Goal: Check status: Check status

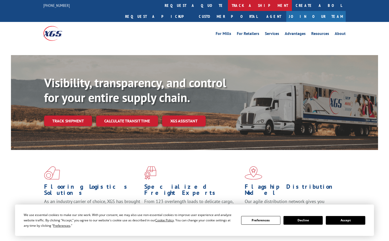
click at [228, 8] on link "track a shipment" at bounding box center [260, 5] width 64 height 11
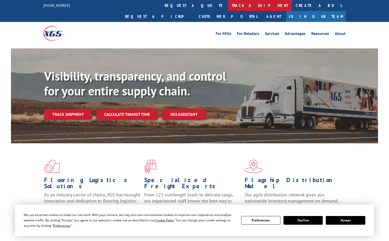
click at [228, 3] on link "track a shipment" at bounding box center [260, 5] width 64 height 11
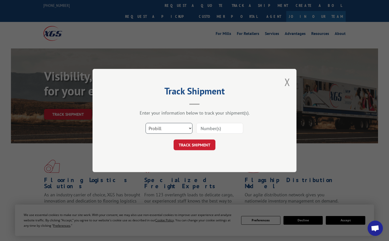
drag, startPoint x: 171, startPoint y: 129, endPoint x: 171, endPoint y: 133, distance: 4.1
click at [171, 129] on select "Select category... Probill BOL PO" at bounding box center [168, 128] width 47 height 11
click at [163, 167] on div "Track Shipment Enter your information below to track your shipment(s). Select c…" at bounding box center [194, 120] width 204 height 103
drag, startPoint x: 173, startPoint y: 129, endPoint x: 173, endPoint y: 132, distance: 3.8
click at [173, 129] on select "Select category... Probill BOL PO" at bounding box center [168, 128] width 47 height 11
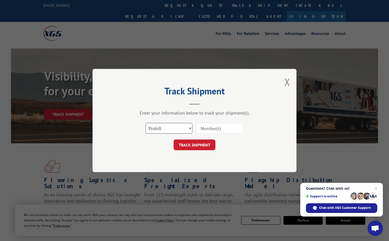
select select "po"
click at [145, 123] on select "Select category... Probill BOL PO" at bounding box center [168, 128] width 47 height 11
paste input "14532213"
type input "14532213"
click at [198, 141] on button "TRACK SHIPMENT" at bounding box center [194, 144] width 42 height 11
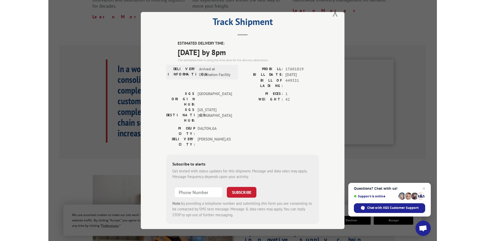
scroll to position [204, 0]
